Goal: Task Accomplishment & Management: Manage account settings

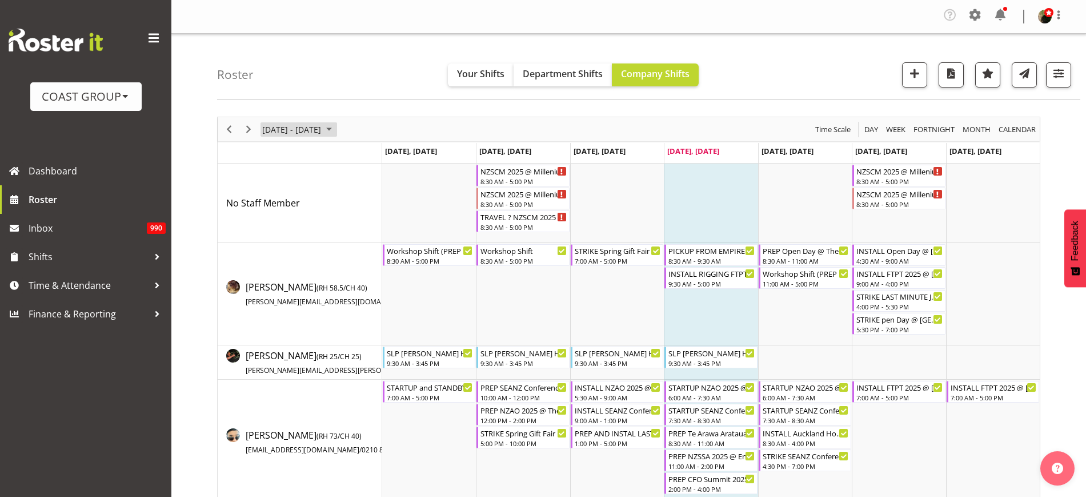
click at [291, 125] on span "[DATE] - [DATE]" at bounding box center [291, 129] width 61 height 14
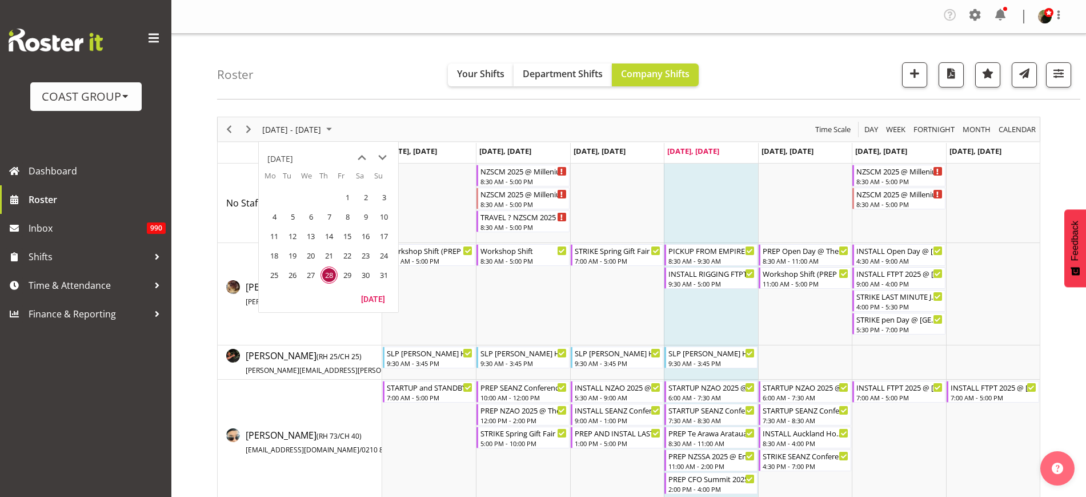
click at [382, 157] on span "next month" at bounding box center [383, 157] width 20 height 21
click at [330, 235] on span "18" at bounding box center [329, 235] width 17 height 17
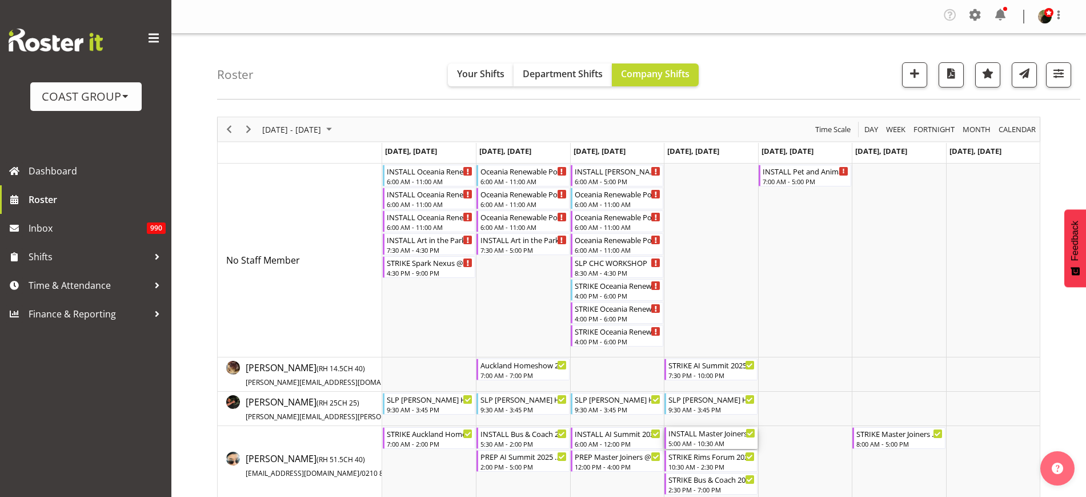
click at [698, 439] on div "5:00 AM - 10:30 AM" at bounding box center [712, 442] width 86 height 9
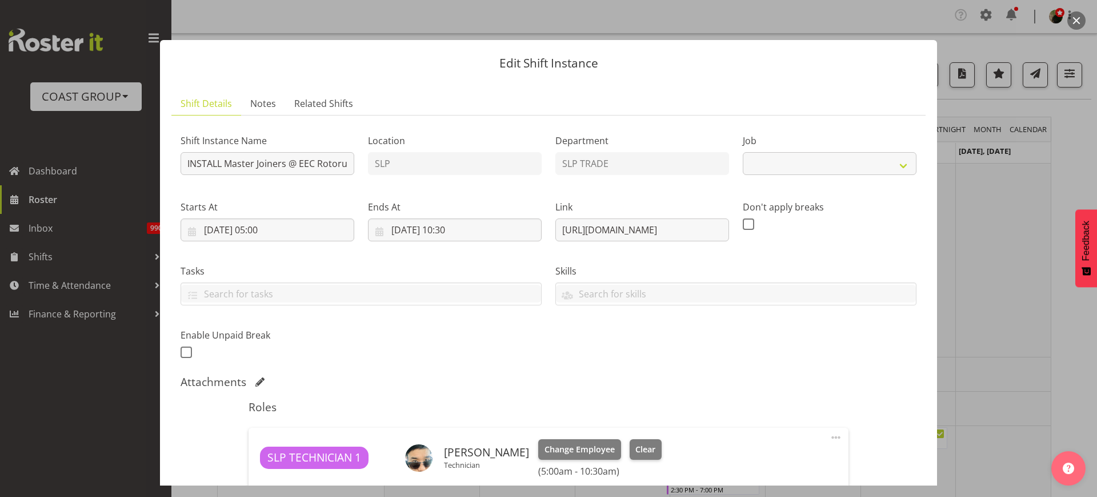
select select "9802"
click at [303, 161] on input "INSTALL Master Joiners @ EEC Rotorua On Site @ TBC" at bounding box center [268, 163] width 174 height 23
type input "INSTALL Master Joiners @ EEC Rotorua On Site @ 0800"
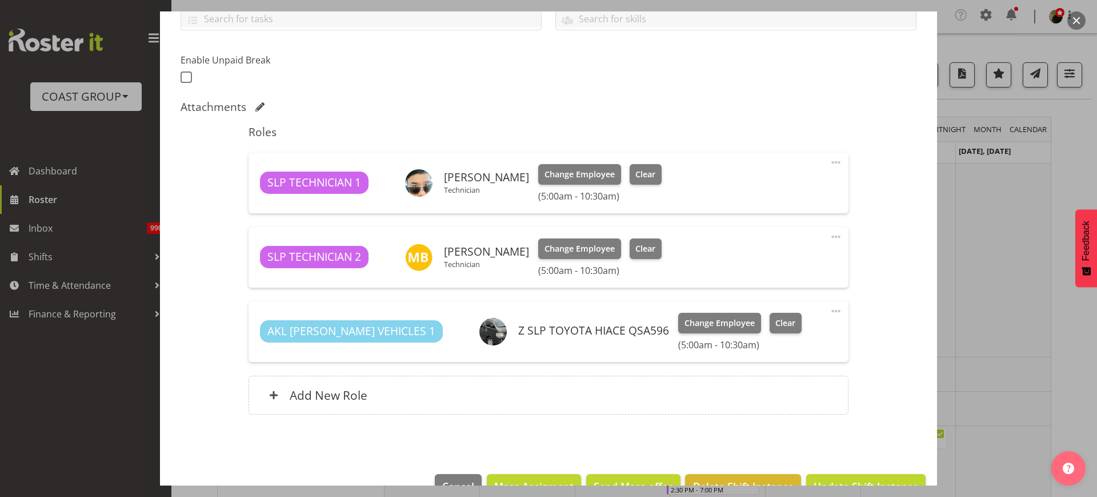
scroll to position [306, 0]
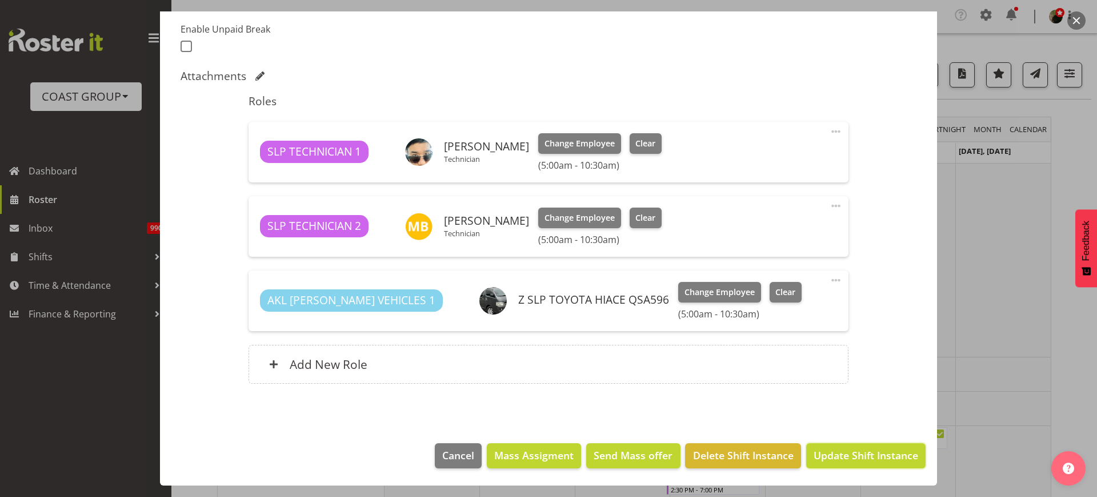
click at [857, 454] on span "Update Shift Instance" at bounding box center [866, 454] width 105 height 15
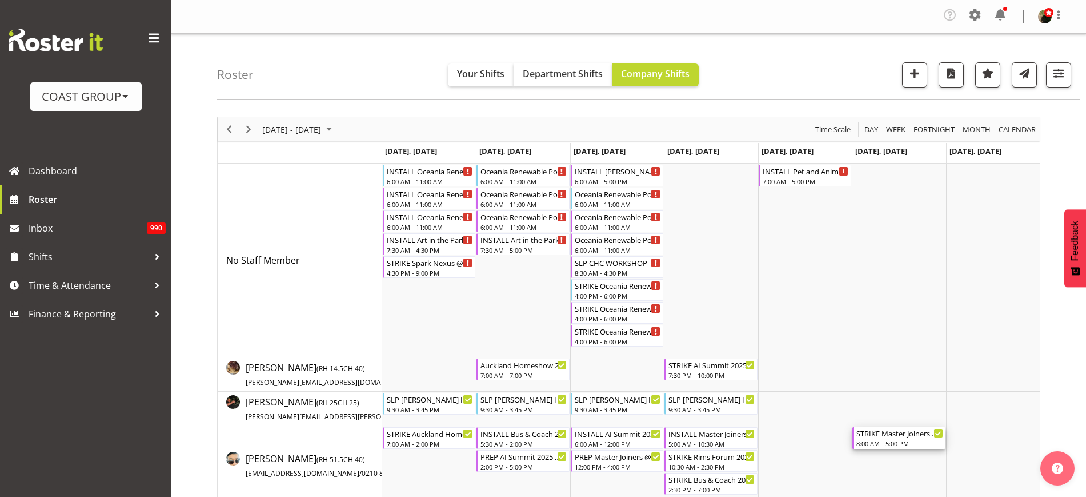
click at [880, 438] on div "STRIKE Master Joiners @ EEC Rotorua On Site @ 1100 8:00 AM - 5:00 PM" at bounding box center [900, 438] width 86 height 22
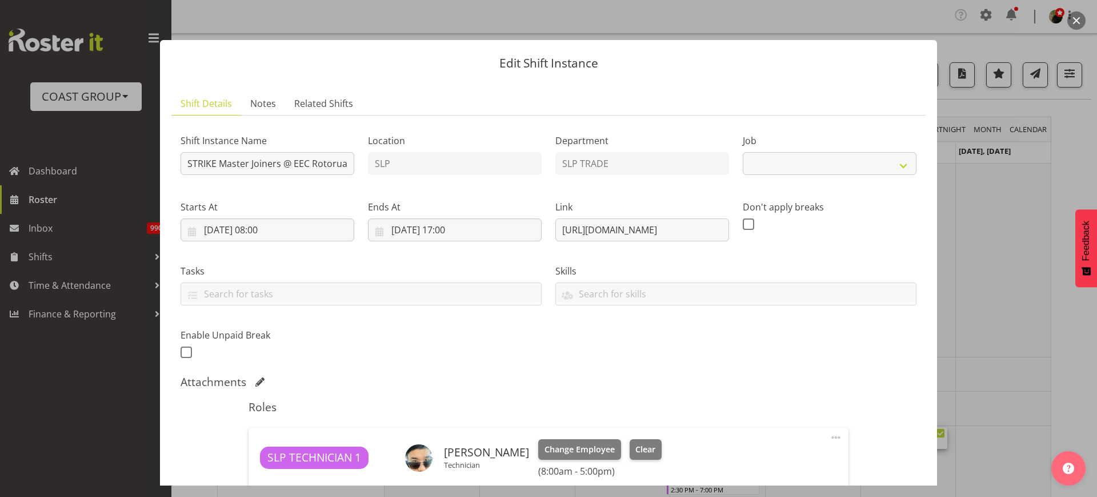
select select "9802"
click at [304, 163] on input "STRIKE Master Joiners @ EEC Rotorua On Site @ 1100" at bounding box center [268, 163] width 174 height 23
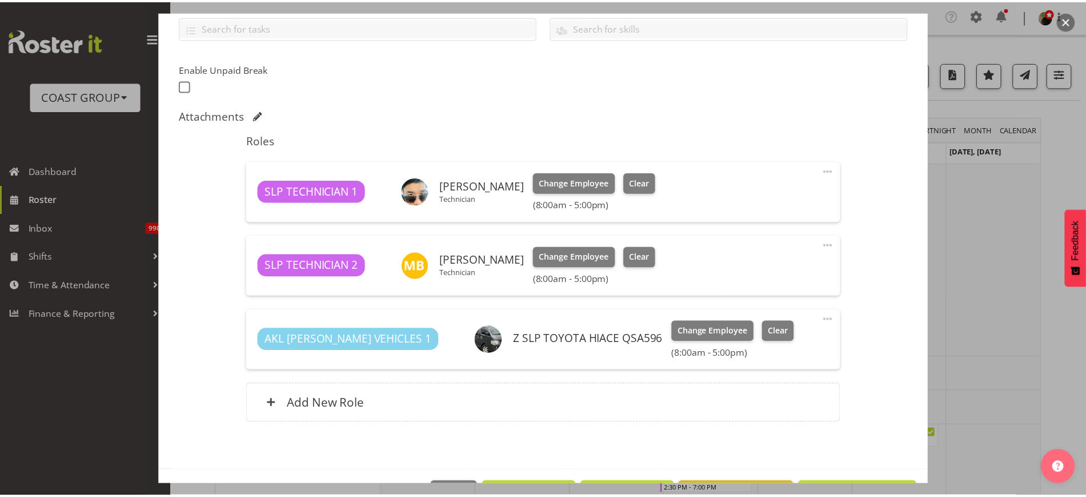
scroll to position [267, 0]
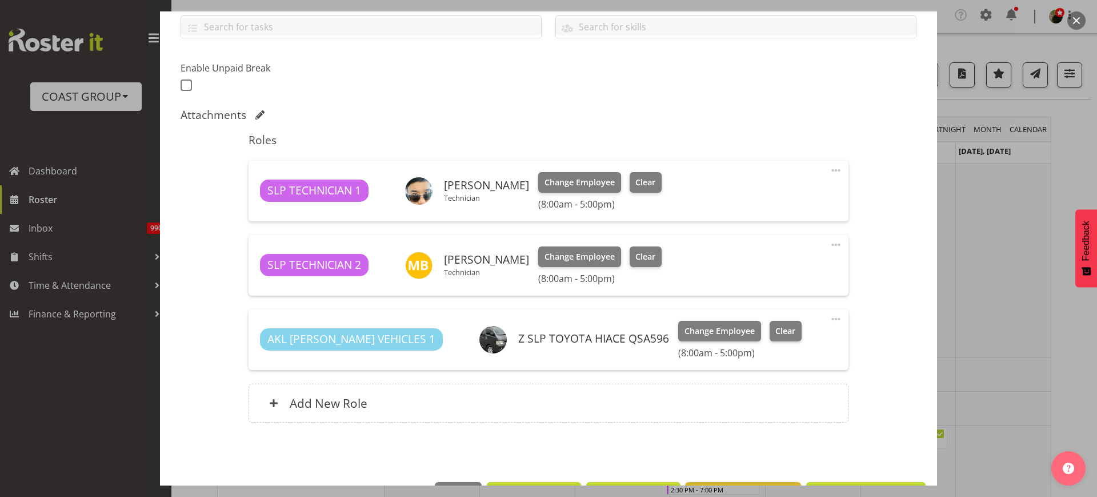
click at [1078, 18] on button "button" at bounding box center [1076, 20] width 18 height 18
